Goal: Information Seeking & Learning: Learn about a topic

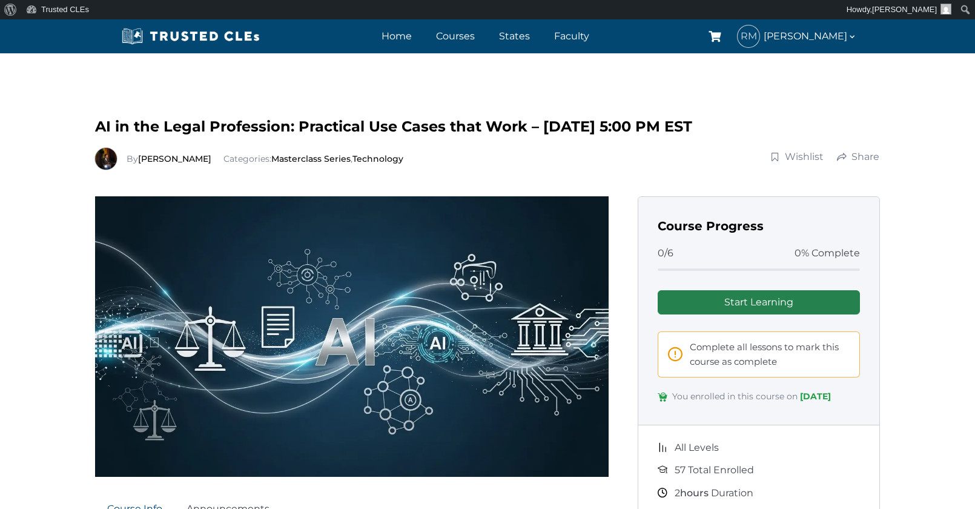
click at [761, 305] on link "Start Learning" at bounding box center [759, 302] width 202 height 24
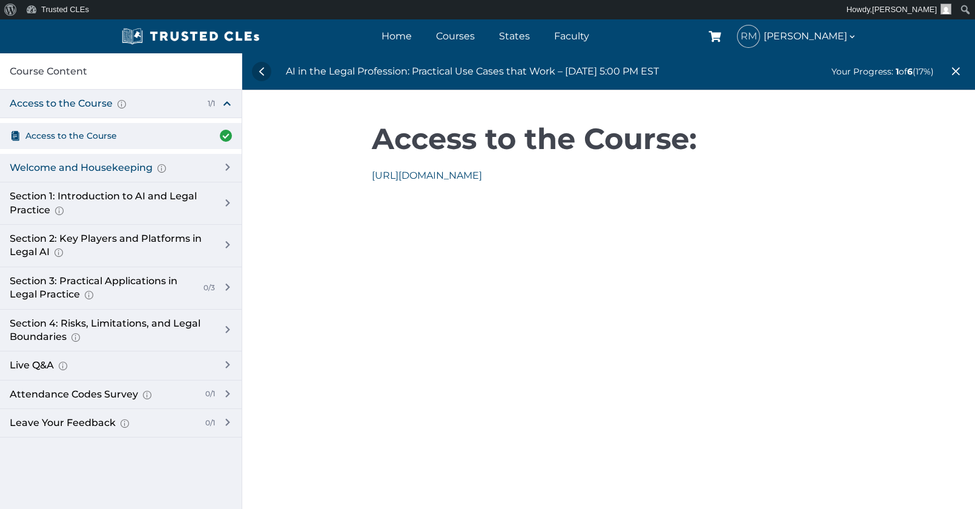
click at [126, 167] on div "Welcome and Housekeeping Introduction of presenters and overview of course stru…" at bounding box center [110, 167] width 200 height 13
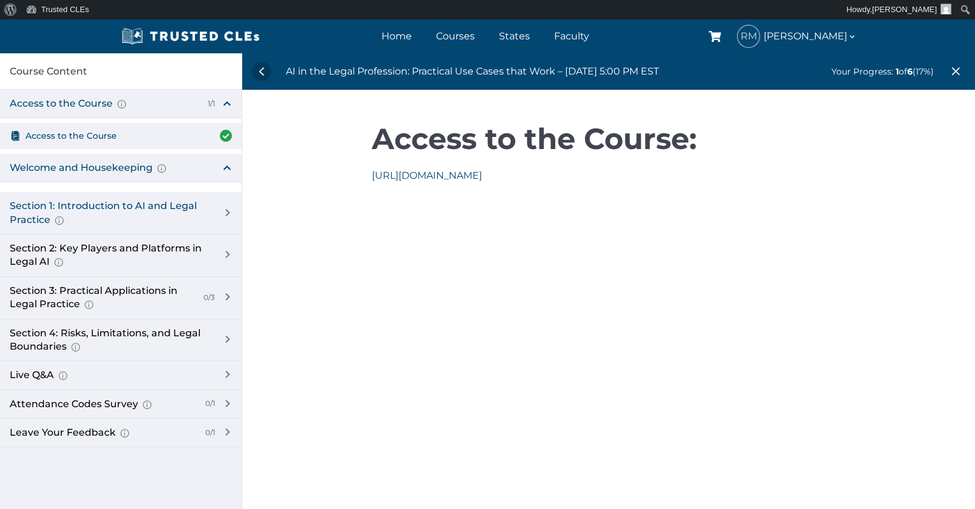
click at [133, 202] on div "Section 1: Introduction to AI and Legal Practice Overview of Artificial Intelli…" at bounding box center [110, 212] width 200 height 27
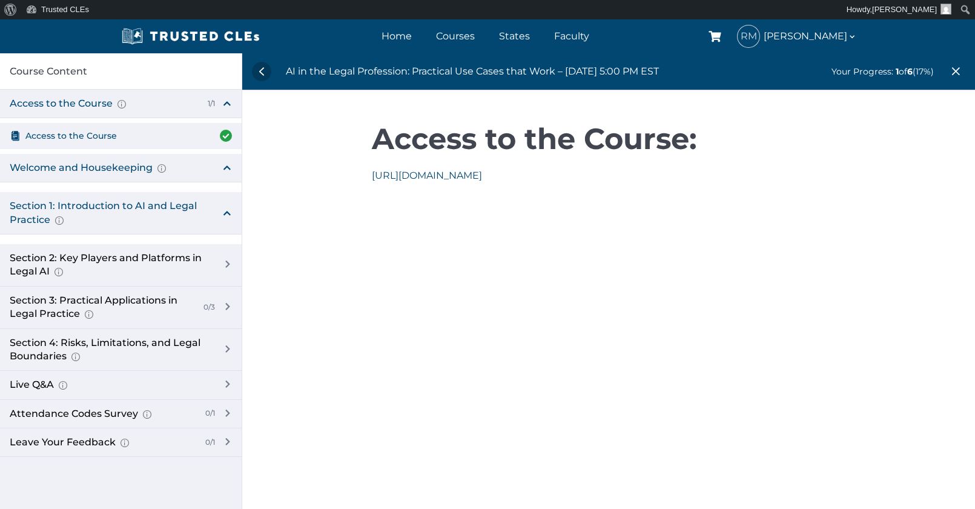
click at [225, 168] on div "Welcome and Housekeeping Introduction of presenters and overview of course stru…" at bounding box center [121, 168] width 242 height 28
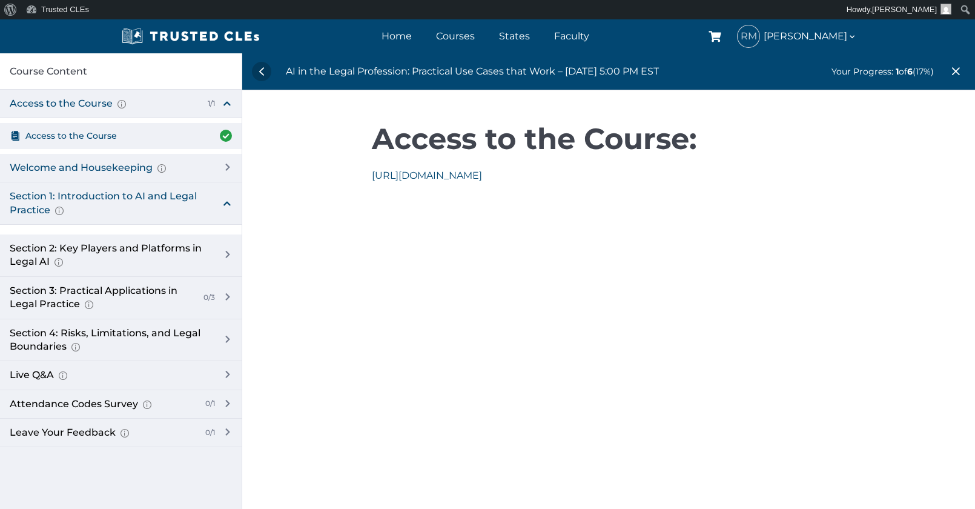
click at [225, 168] on div "Welcome and Housekeeping Introduction of presenters and overview of course stru…" at bounding box center [121, 168] width 242 height 28
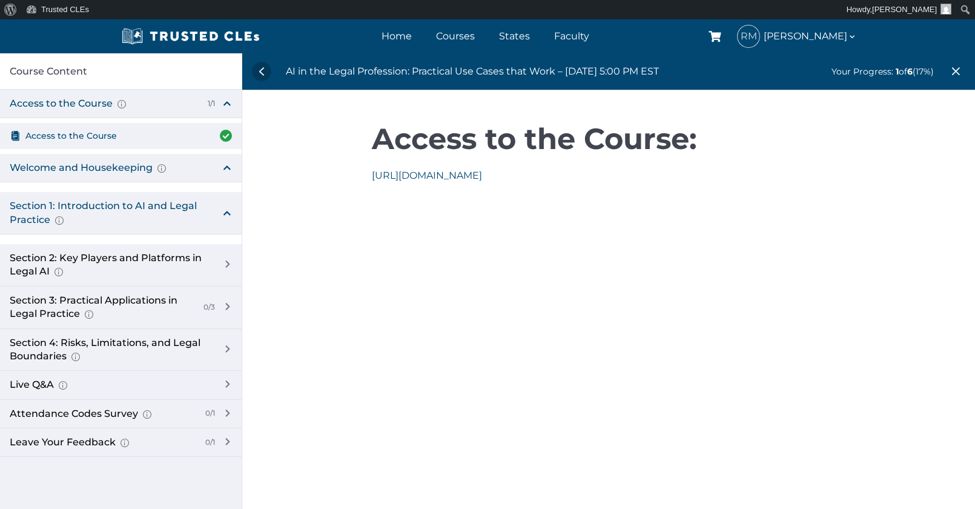
click at [225, 168] on div "Welcome and Housekeeping Introduction of presenters and overview of course stru…" at bounding box center [121, 168] width 242 height 28
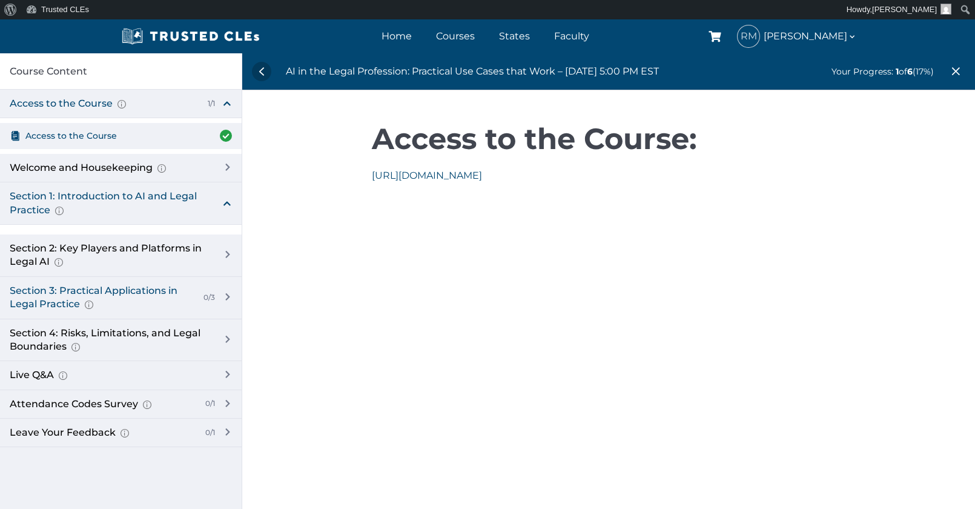
click at [198, 289] on div "Section 3: Practical Applications in Legal Practice Prompt Engineering Fundamen…" at bounding box center [112, 297] width 210 height 27
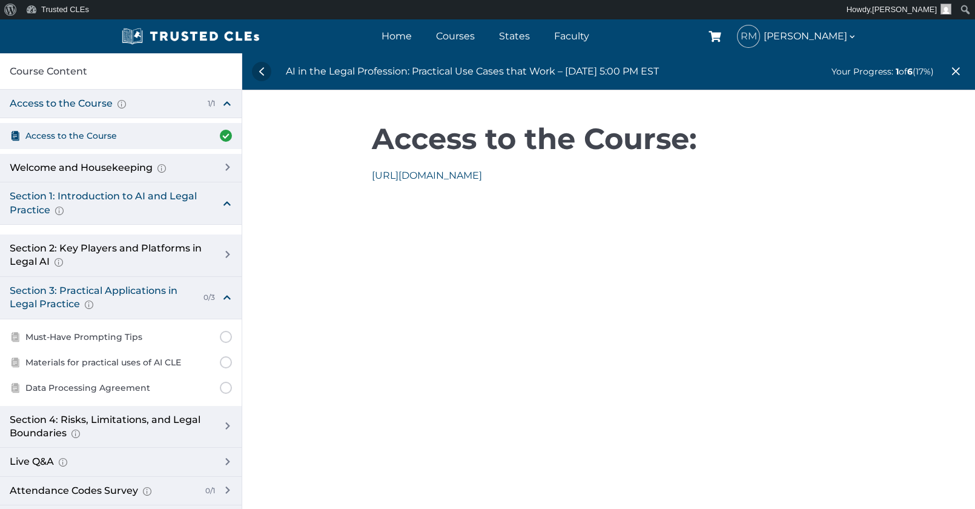
click at [229, 200] on div "Section 1: Introduction to AI and Legal Practice Overview of Artificial Intelli…" at bounding box center [121, 203] width 242 height 42
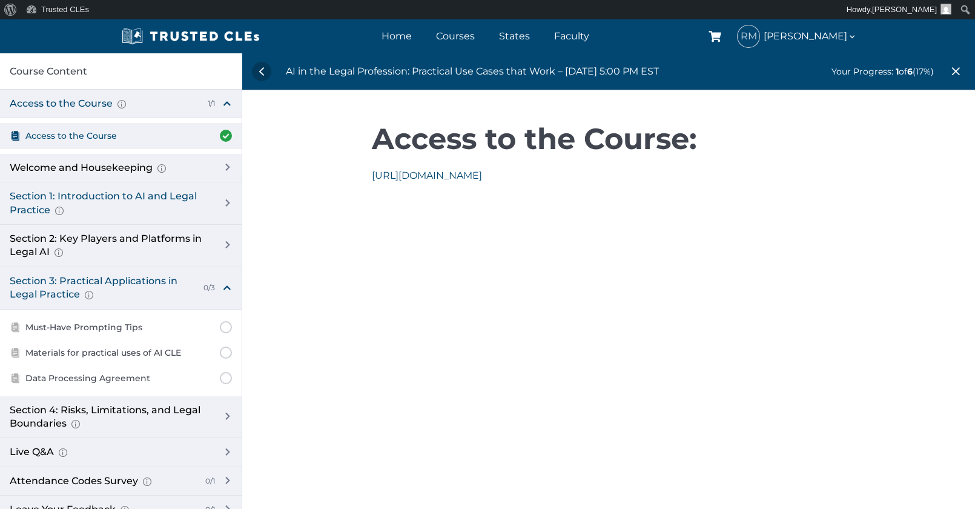
click at [225, 204] on div "Section 1: Introduction to AI and Legal Practice Overview of Artificial Intelli…" at bounding box center [121, 203] width 242 height 42
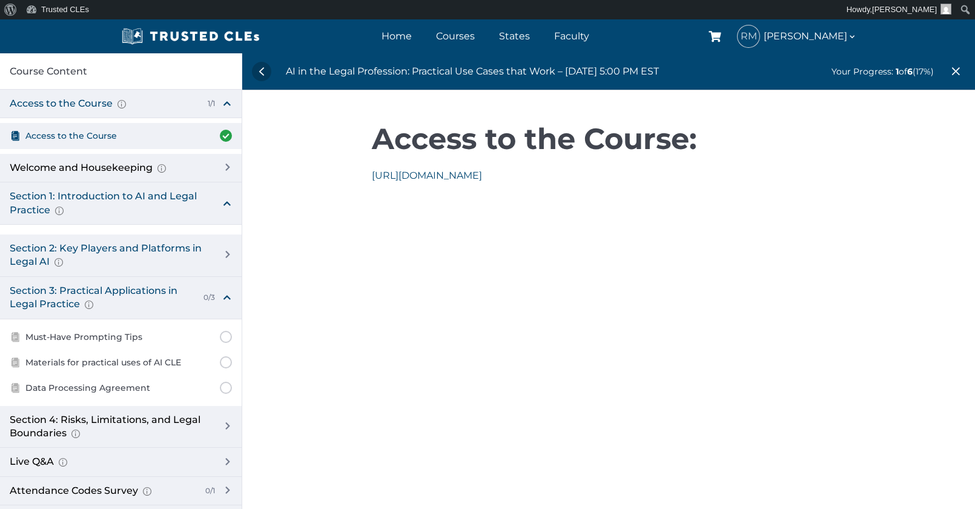
click at [225, 256] on div "Section 2: Key Players and Platforms in Legal AI Overview of Popular Generative…" at bounding box center [121, 255] width 242 height 42
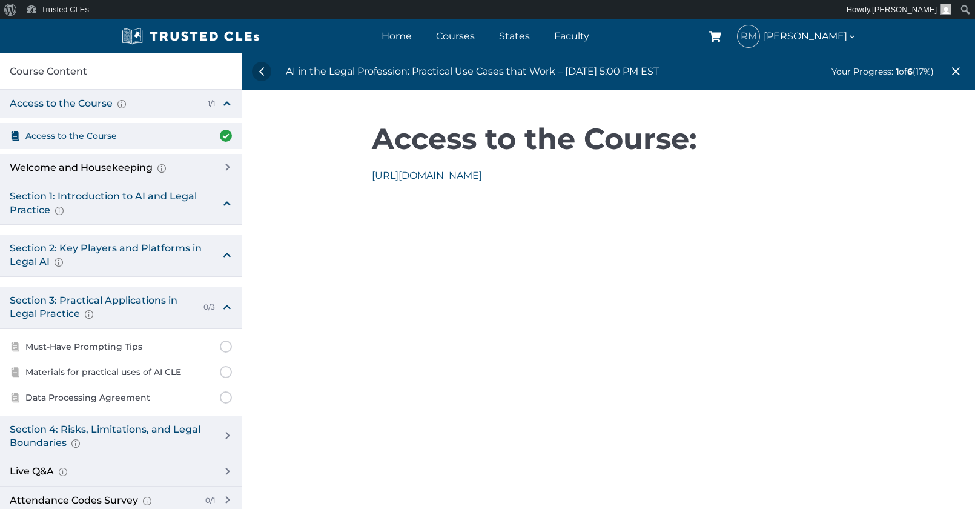
click at [225, 435] on div "Section 4: Risks, Limitations, and Legal Boundaries AI Hallucinations and Overs…" at bounding box center [121, 436] width 242 height 42
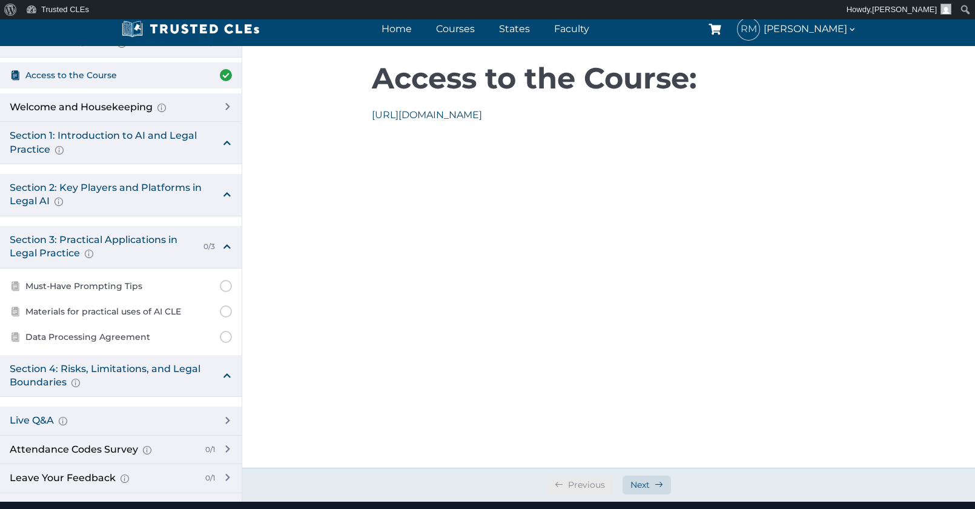
click at [226, 415] on div "Live Q&A Audience-submitted questions Practical clarification and follow-up" at bounding box center [121, 420] width 242 height 28
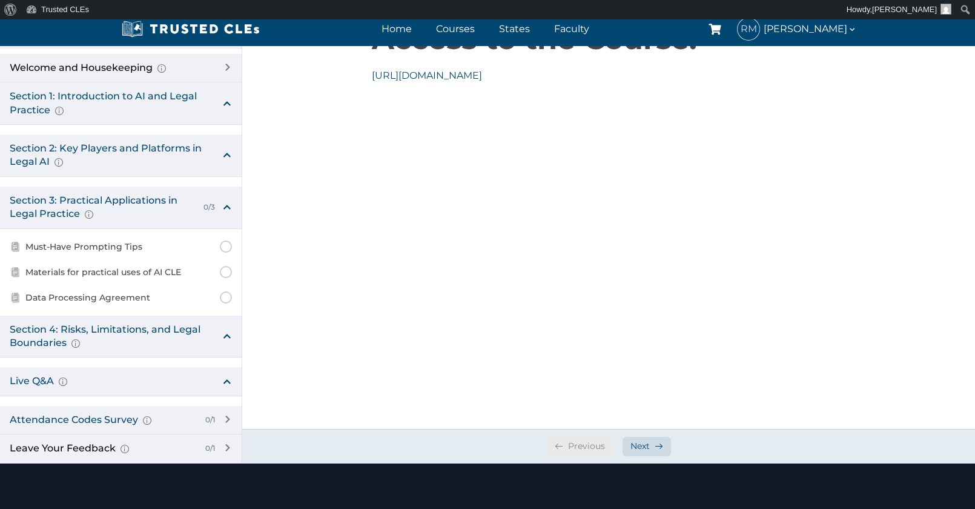
scroll to position [121, 0]
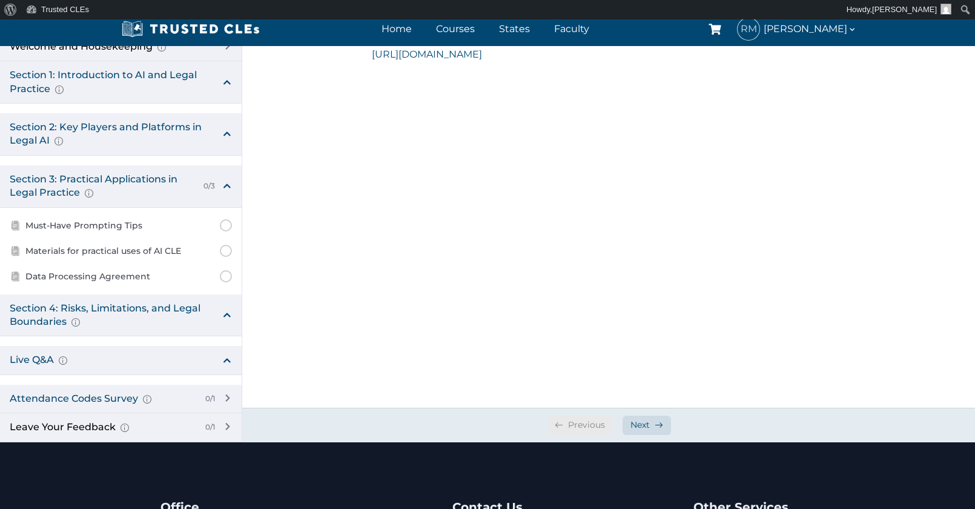
click at [224, 395] on div "Attendance Codes Survey Completion instructions for survey and attendance Final…" at bounding box center [121, 398] width 242 height 28
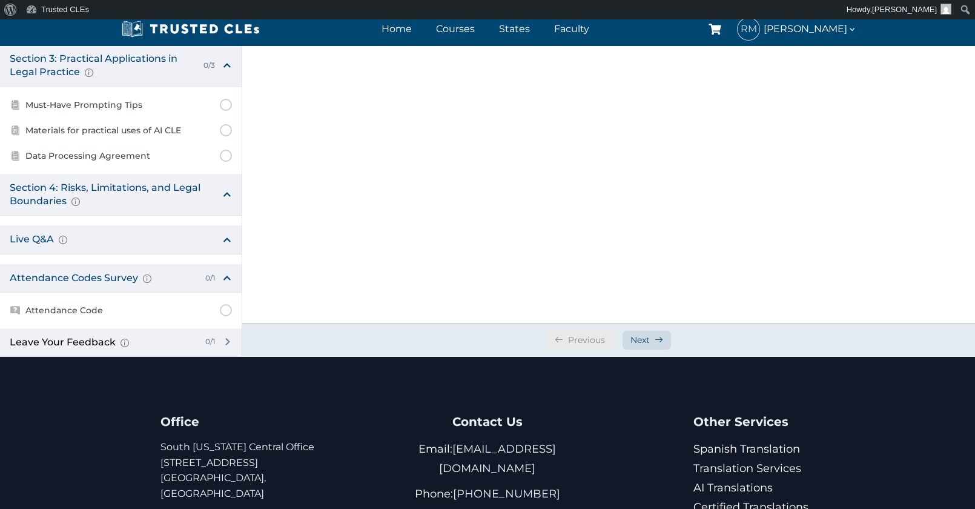
scroll to position [242, 0]
click at [229, 339] on div "Leave Your Feedback Use this space to share your thoughts about this course, if…" at bounding box center [121, 342] width 242 height 28
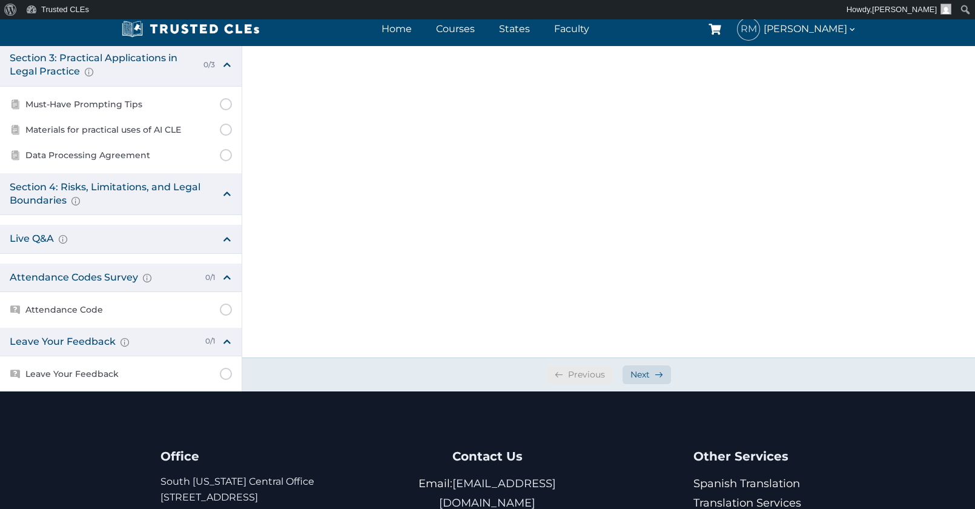
scroll to position [0, 0]
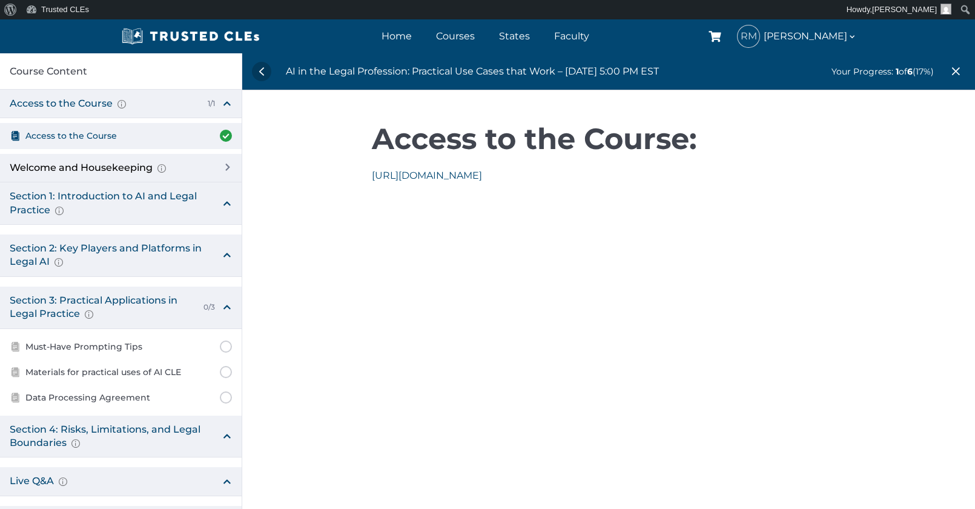
click at [408, 450] on div "AI in the Legal Profession: Practical Use Cases that Work – 10/15 – 5:00 PM EST…" at bounding box center [608, 343] width 733 height 580
click at [222, 203] on div "Section 1: Introduction to AI and Legal Practice Overview of Artificial Intelli…" at bounding box center [121, 203] width 242 height 42
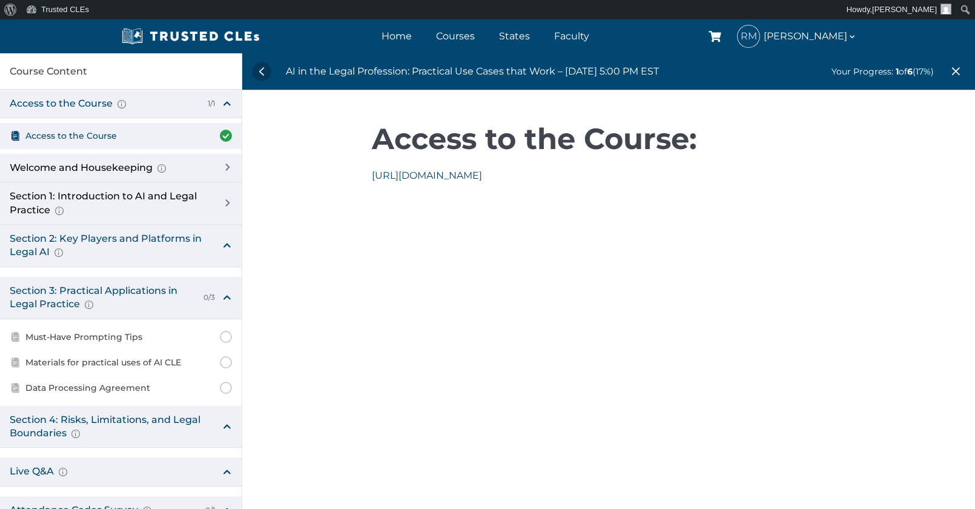
click at [150, 240] on div "Section 2: Key Players and Platforms in Legal AI Overview of Popular Generative…" at bounding box center [110, 245] width 200 height 27
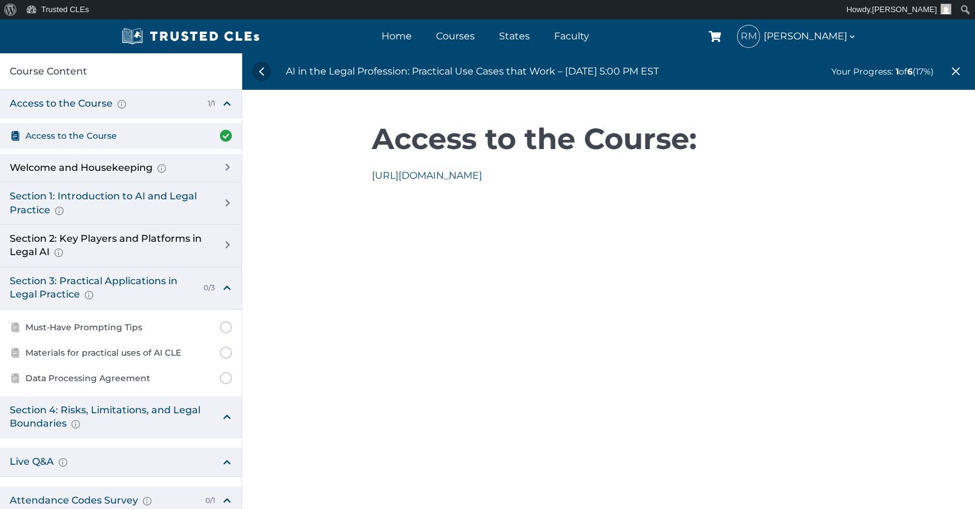
click at [142, 196] on div "Section 1: Introduction to AI and Legal Practice Overview of Artificial Intelli…" at bounding box center [110, 203] width 200 height 27
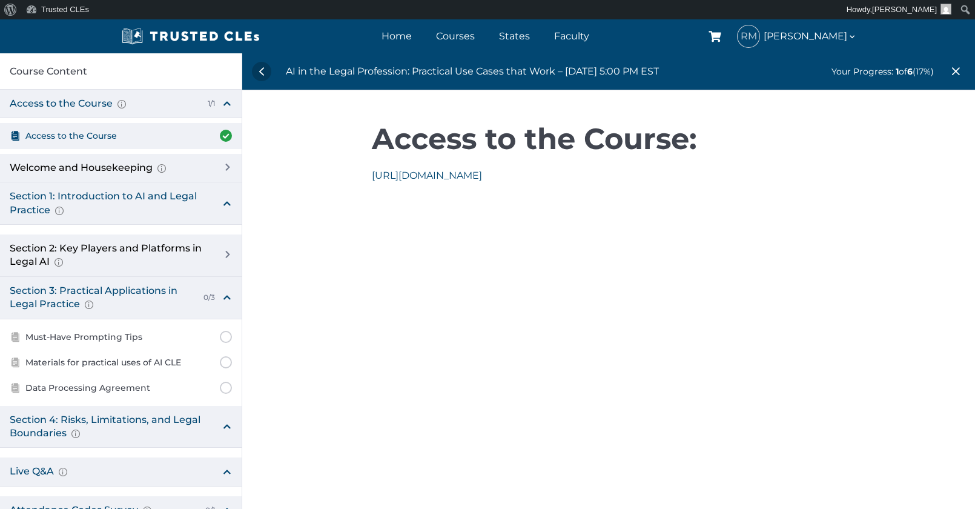
click at [142, 196] on div "Section 1: Introduction to AI and Legal Practice Overview of Artificial Intelli…" at bounding box center [110, 203] width 200 height 27
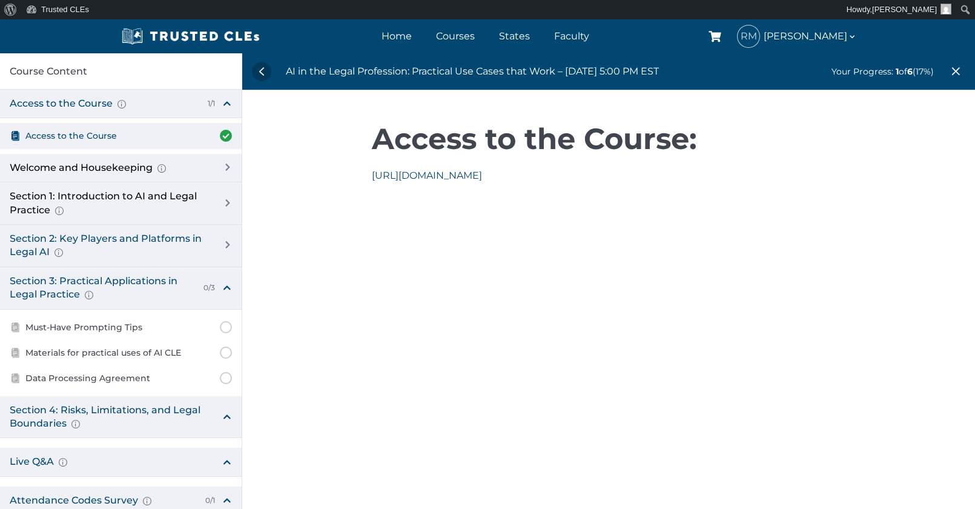
click at [142, 236] on div "Section 2: Key Players and Platforms in Legal AI Overview of Popular Generative…" at bounding box center [110, 245] width 200 height 27
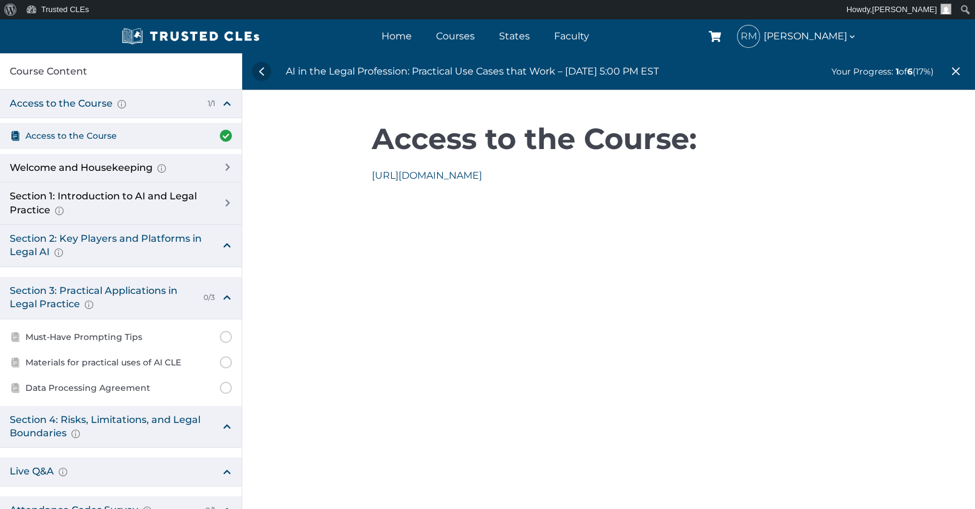
click at [142, 236] on div "Section 2: Key Players and Platforms in Legal AI Overview of Popular Generative…" at bounding box center [110, 245] width 200 height 27
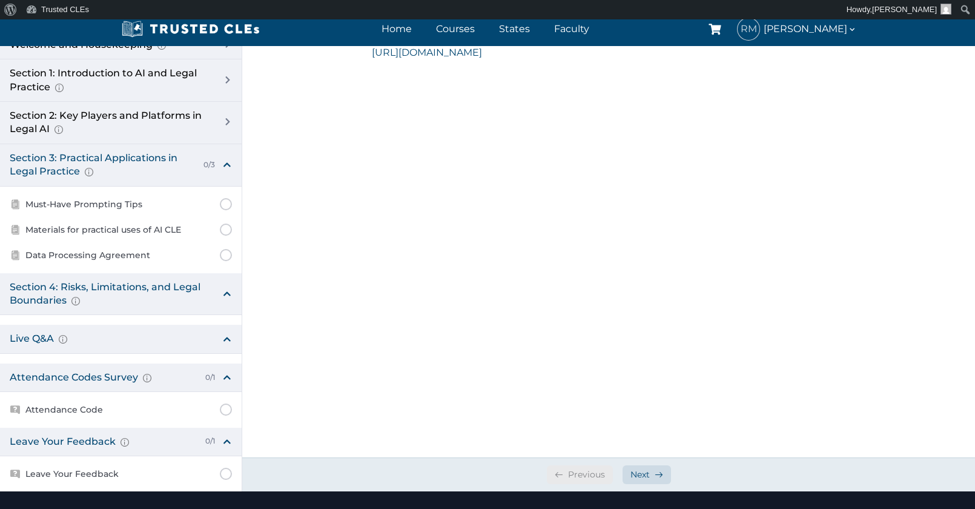
scroll to position [363, 0]
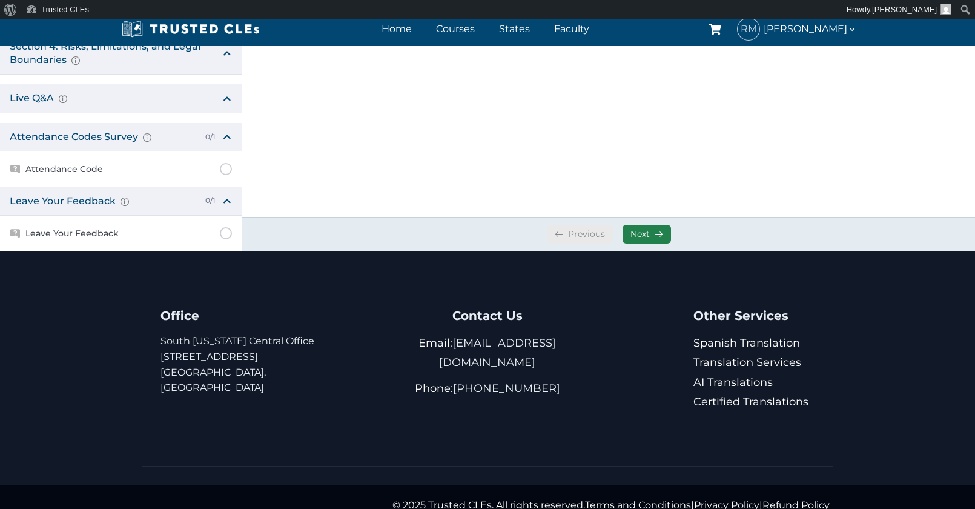
click at [645, 236] on span "Next" at bounding box center [639, 234] width 19 height 12
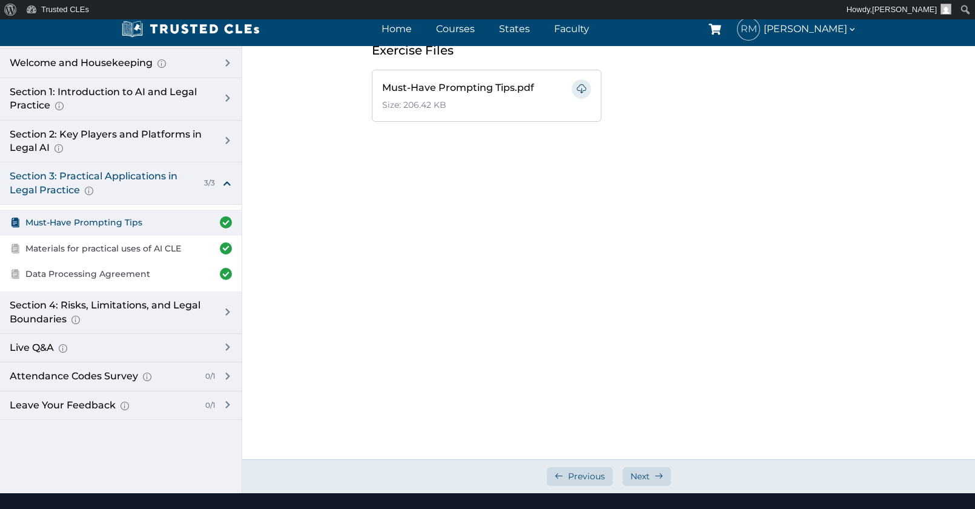
scroll to position [242, 0]
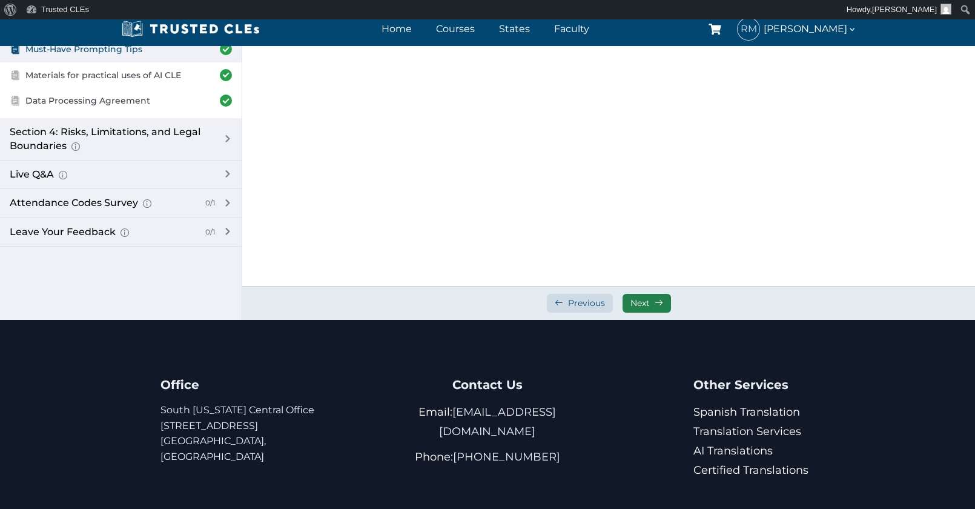
click at [638, 306] on span "Next" at bounding box center [639, 303] width 19 height 12
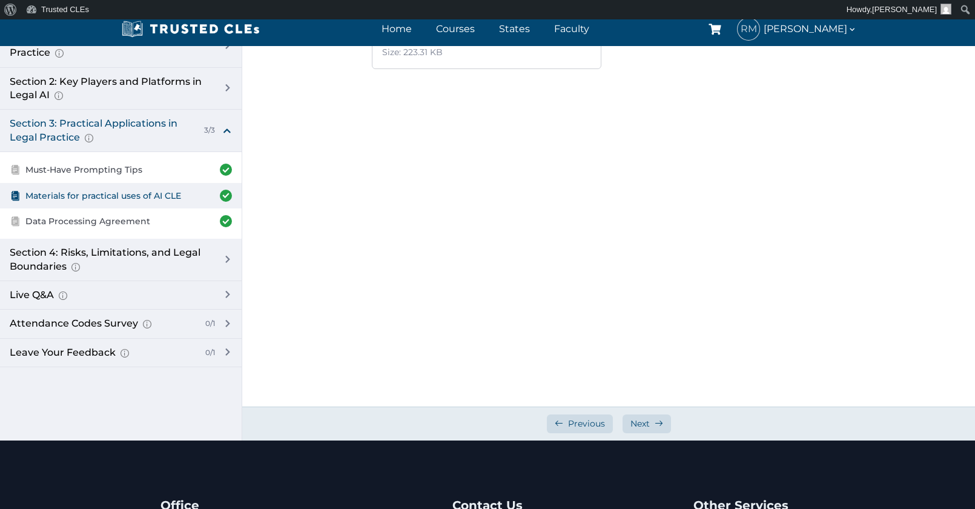
scroll to position [242, 0]
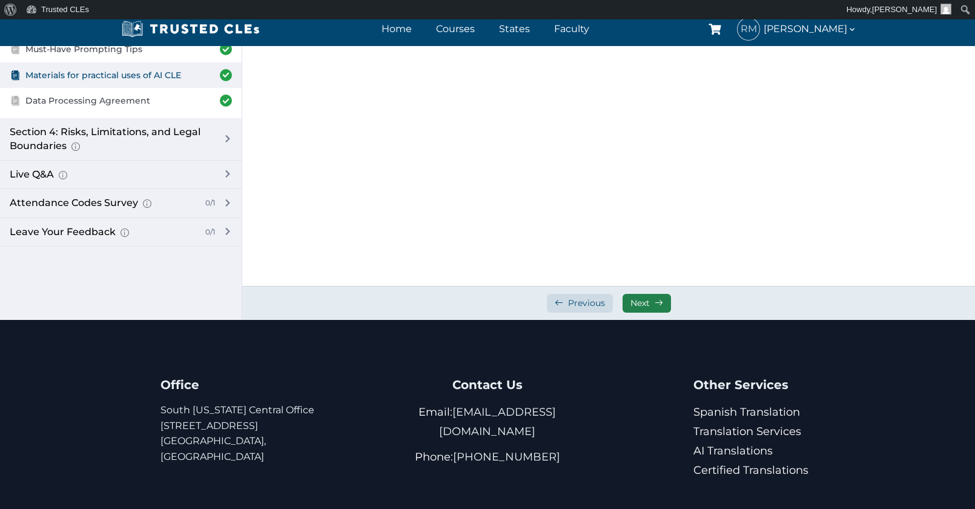
click at [636, 307] on span "Next" at bounding box center [639, 303] width 19 height 12
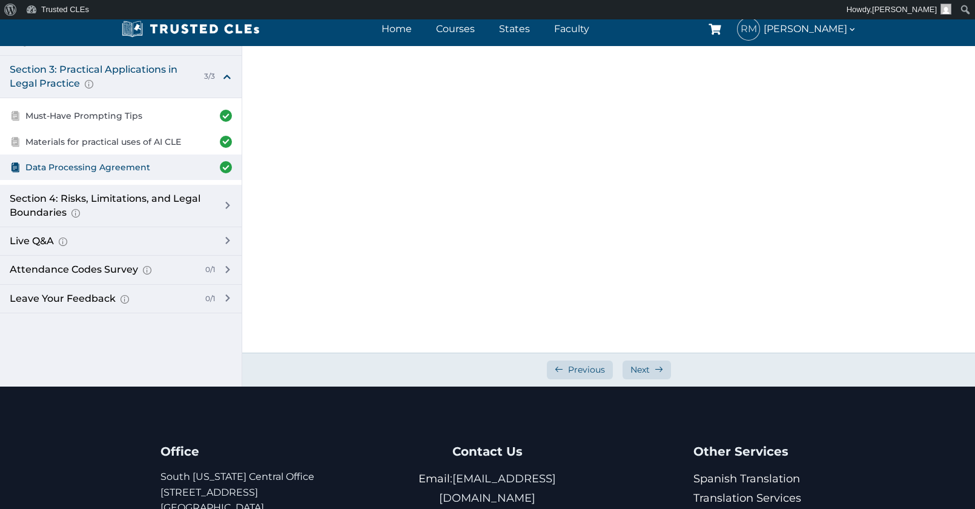
scroll to position [327, 0]
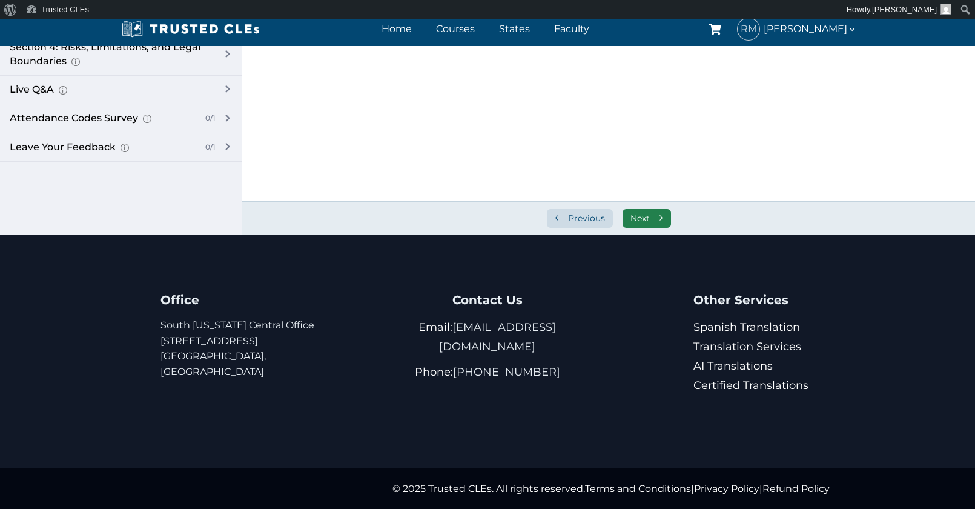
click at [661, 216] on span at bounding box center [659, 218] width 8 height 8
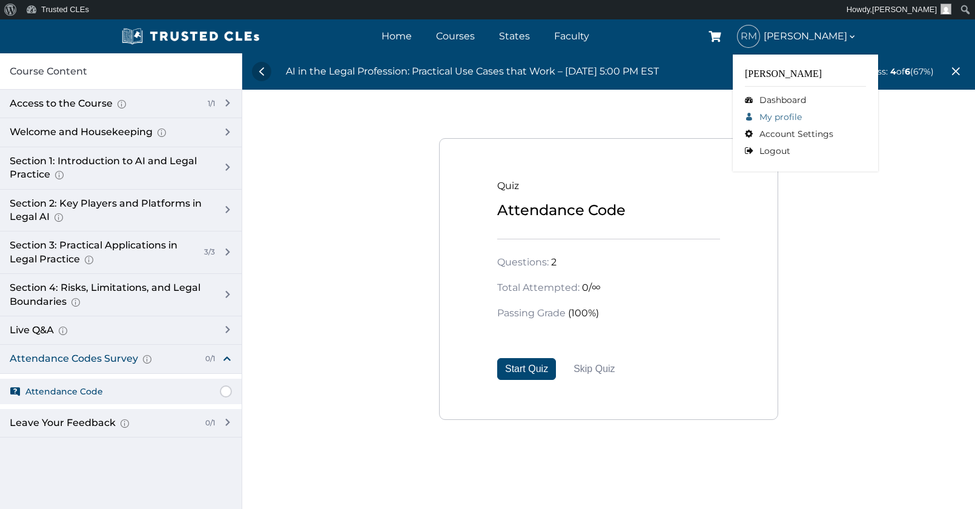
click at [795, 116] on link "My profile" at bounding box center [805, 116] width 121 height 17
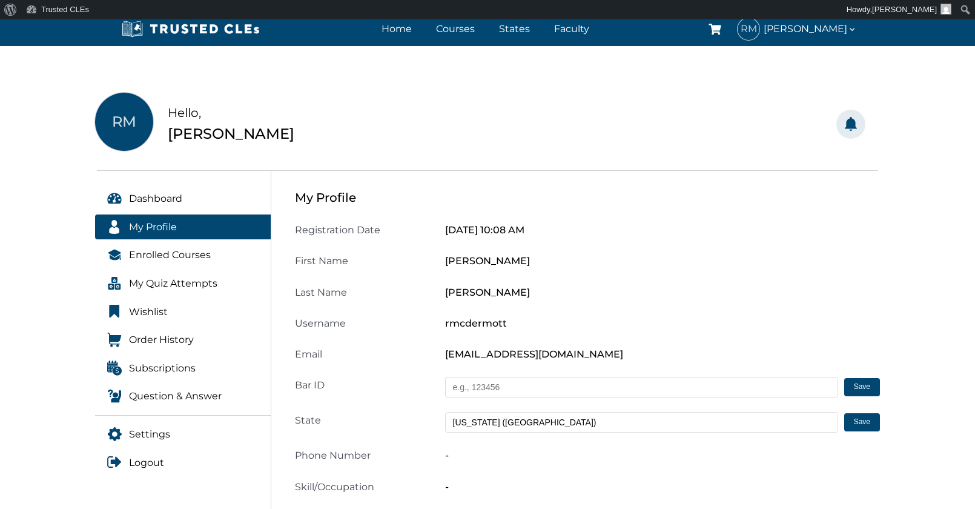
scroll to position [61, 0]
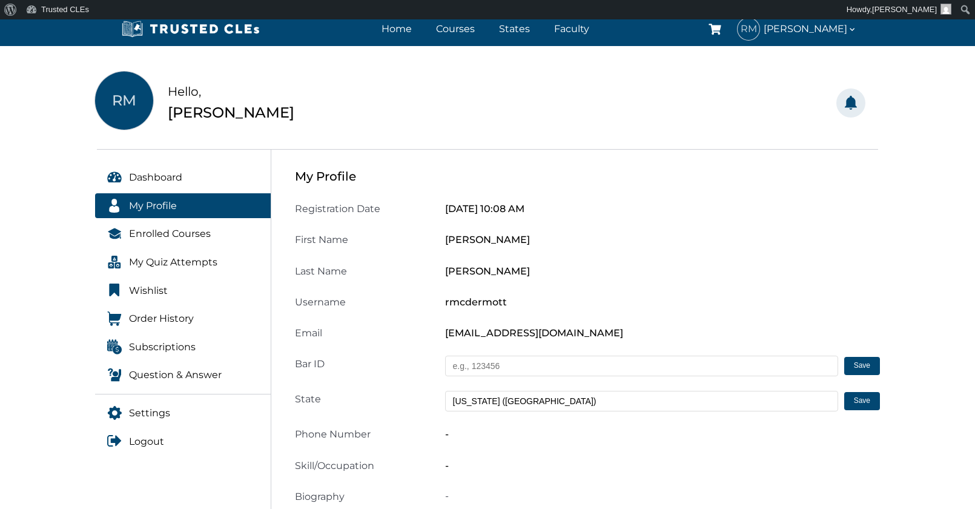
click at [530, 366] on input "text" at bounding box center [641, 365] width 393 height 21
type input "1038805"
click at [873, 367] on button "Save" at bounding box center [862, 366] width 36 height 18
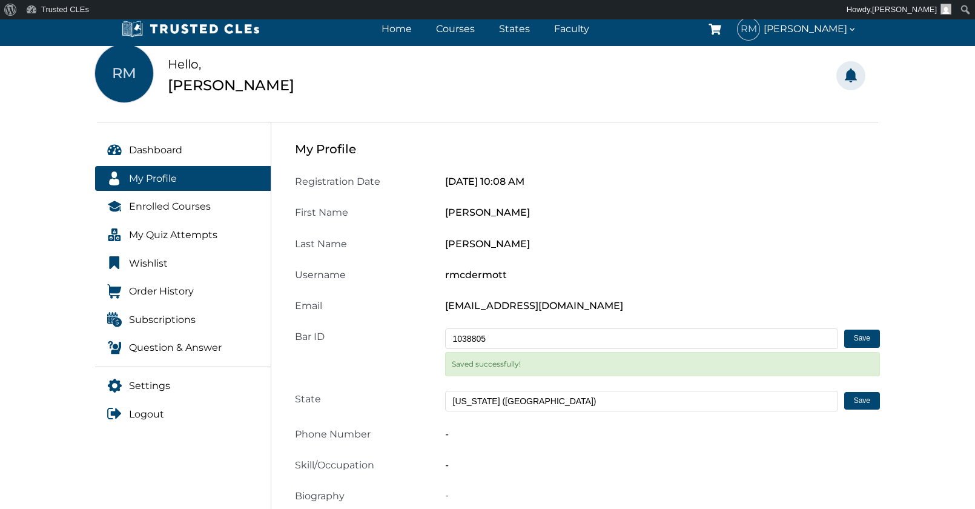
scroll to position [0, 0]
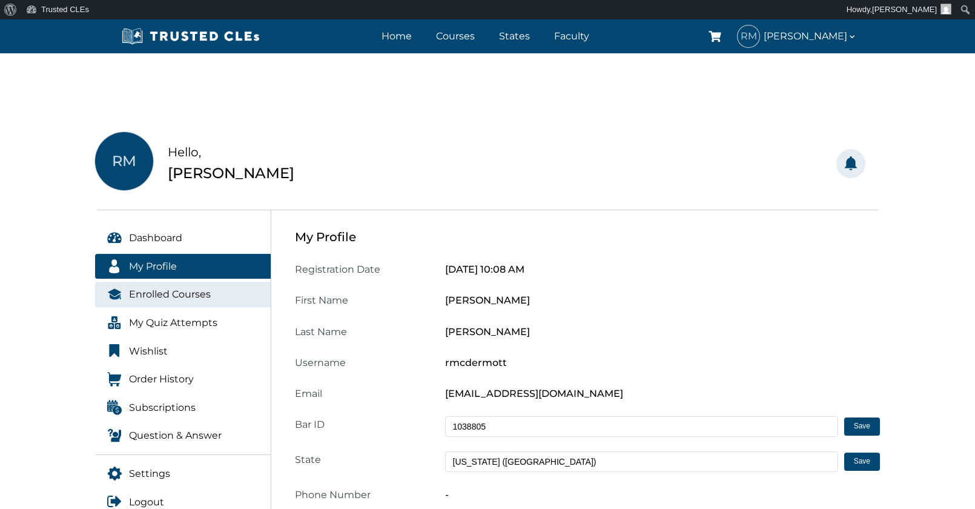
click at [206, 293] on span "Enrolled Courses" at bounding box center [170, 294] width 82 height 16
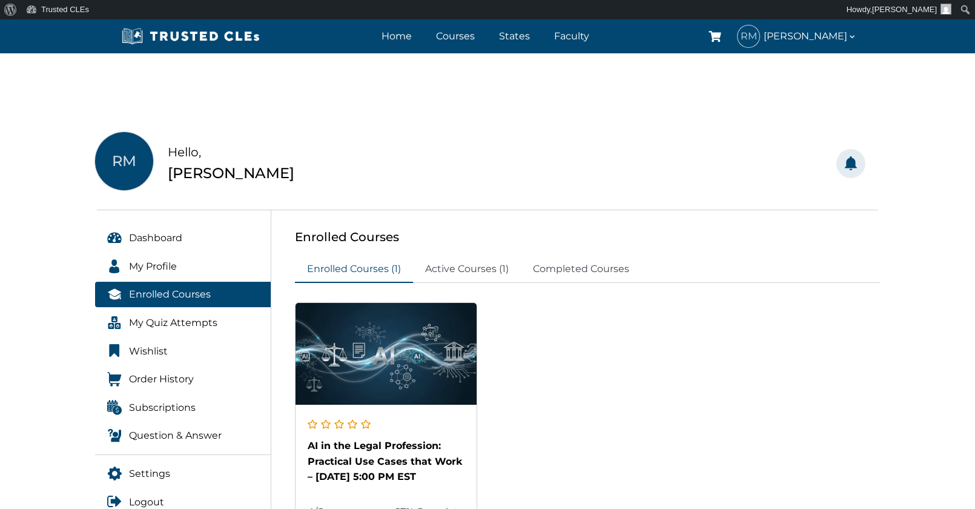
scroll to position [121, 0]
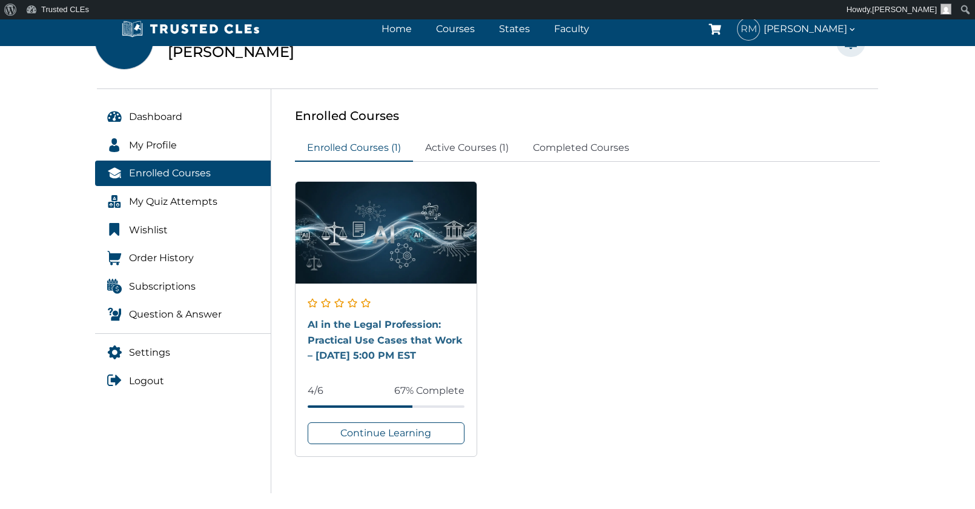
click at [377, 323] on link "AI in the Legal Profession: Practical Use Cases that Work – [DATE] 5:00 PM EST" at bounding box center [385, 339] width 154 height 42
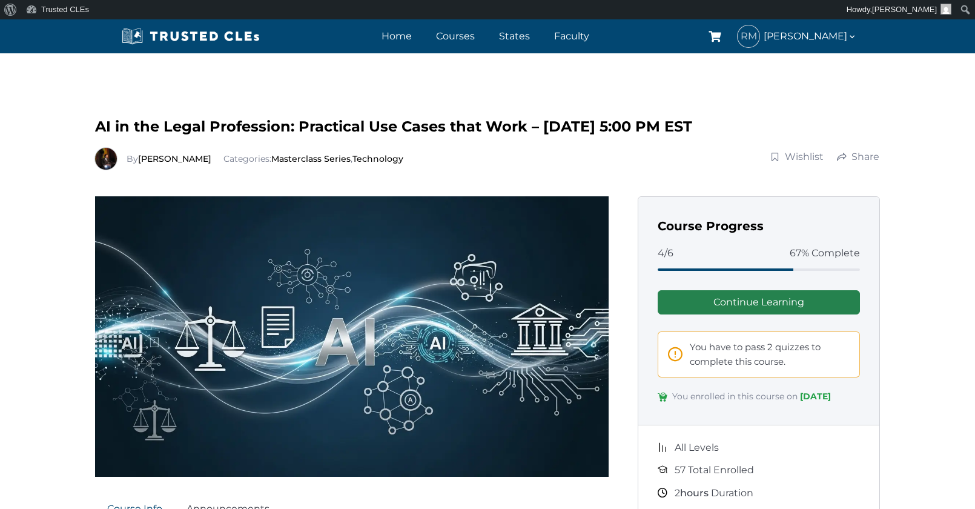
click at [684, 304] on link "Continue Learning" at bounding box center [759, 302] width 202 height 24
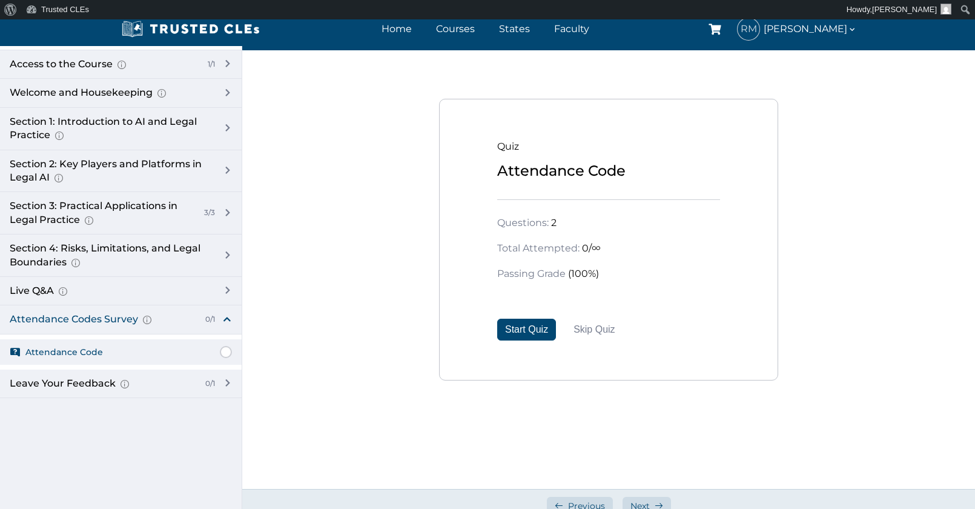
scroll to position [61, 0]
